Goal: Navigation & Orientation: Find specific page/section

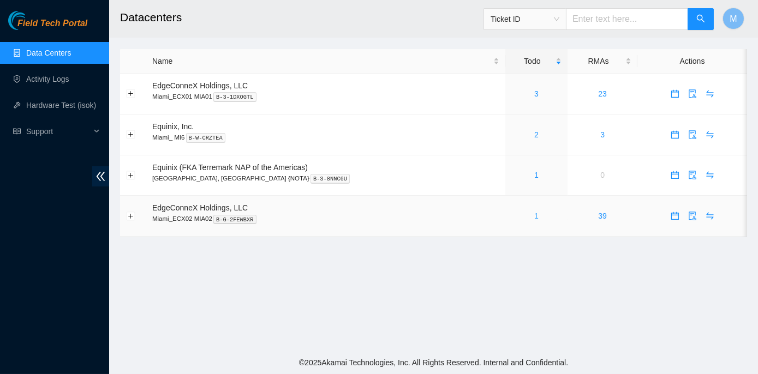
click at [534, 214] on link "1" at bounding box center [536, 216] width 4 height 9
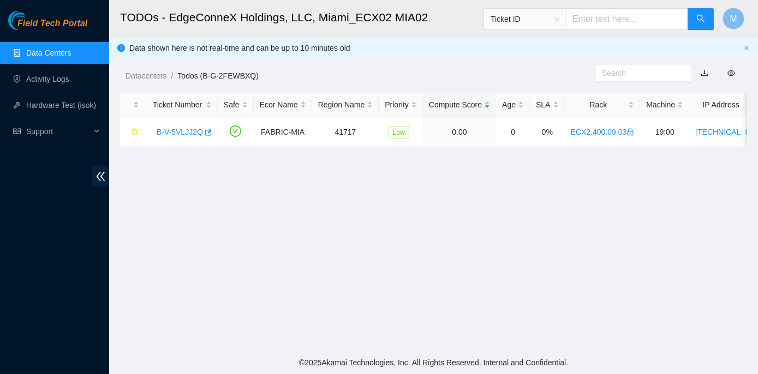
click at [47, 53] on link "Data Centers" at bounding box center [48, 53] width 45 height 9
